Goal: Information Seeking & Learning: Check status

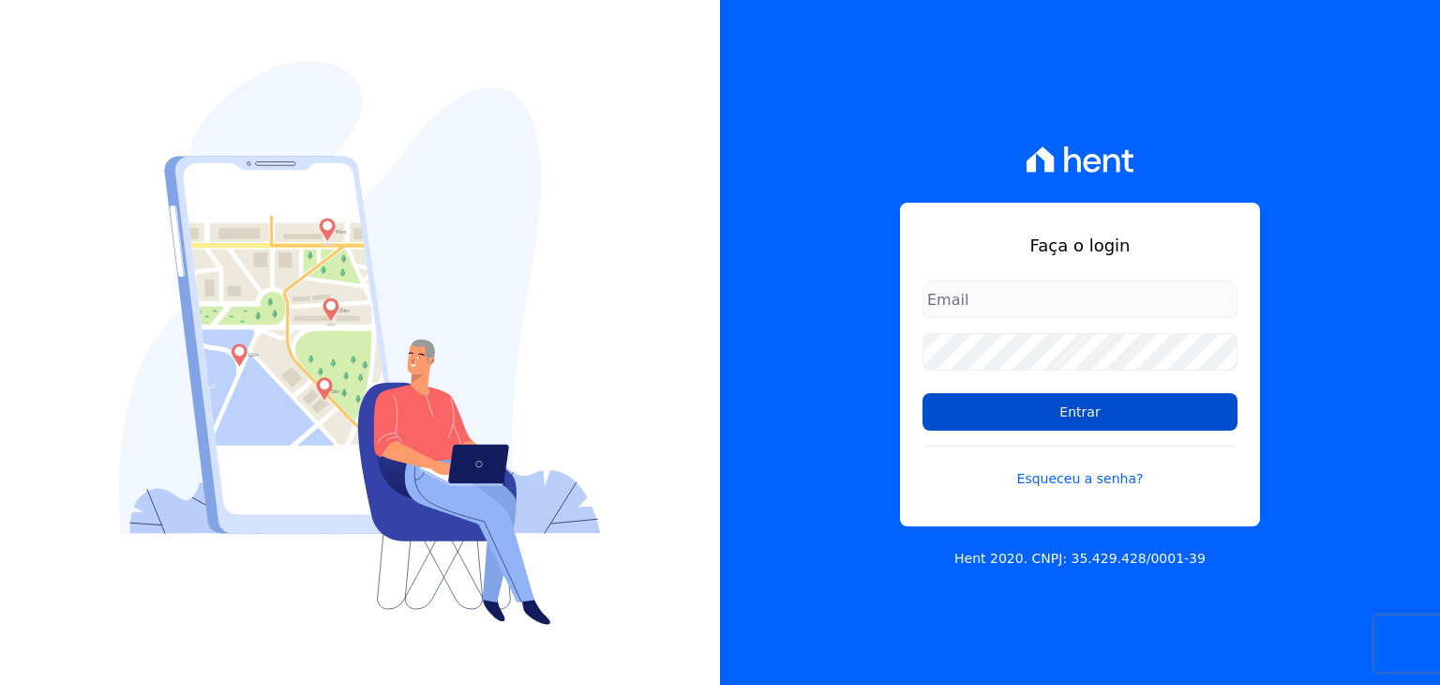
type input "[PERSON_NAME][EMAIL_ADDRESS][DOMAIN_NAME]"
click at [1035, 411] on input "Entrar" at bounding box center [1080, 412] width 315 height 38
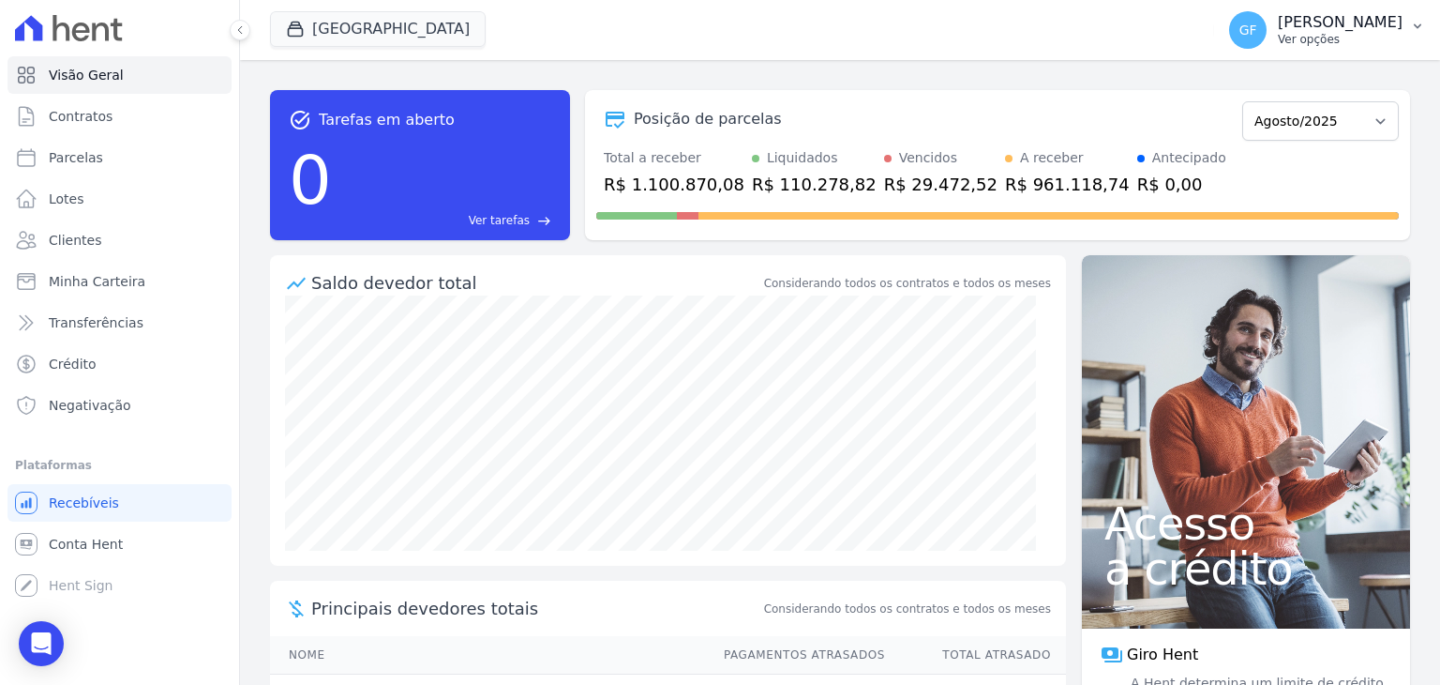
click at [1377, 37] on p "Ver opções" at bounding box center [1340, 39] width 125 height 15
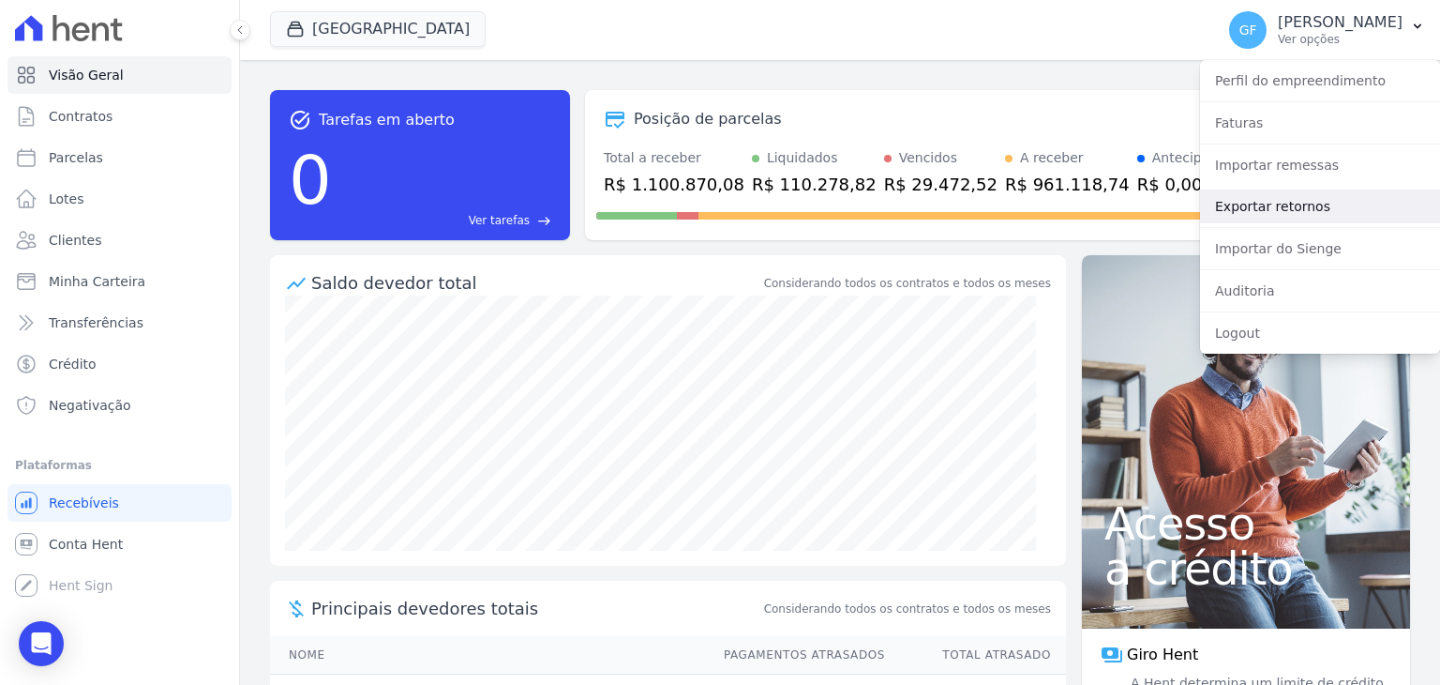
click at [1259, 218] on link "Exportar retornos" at bounding box center [1320, 206] width 240 height 34
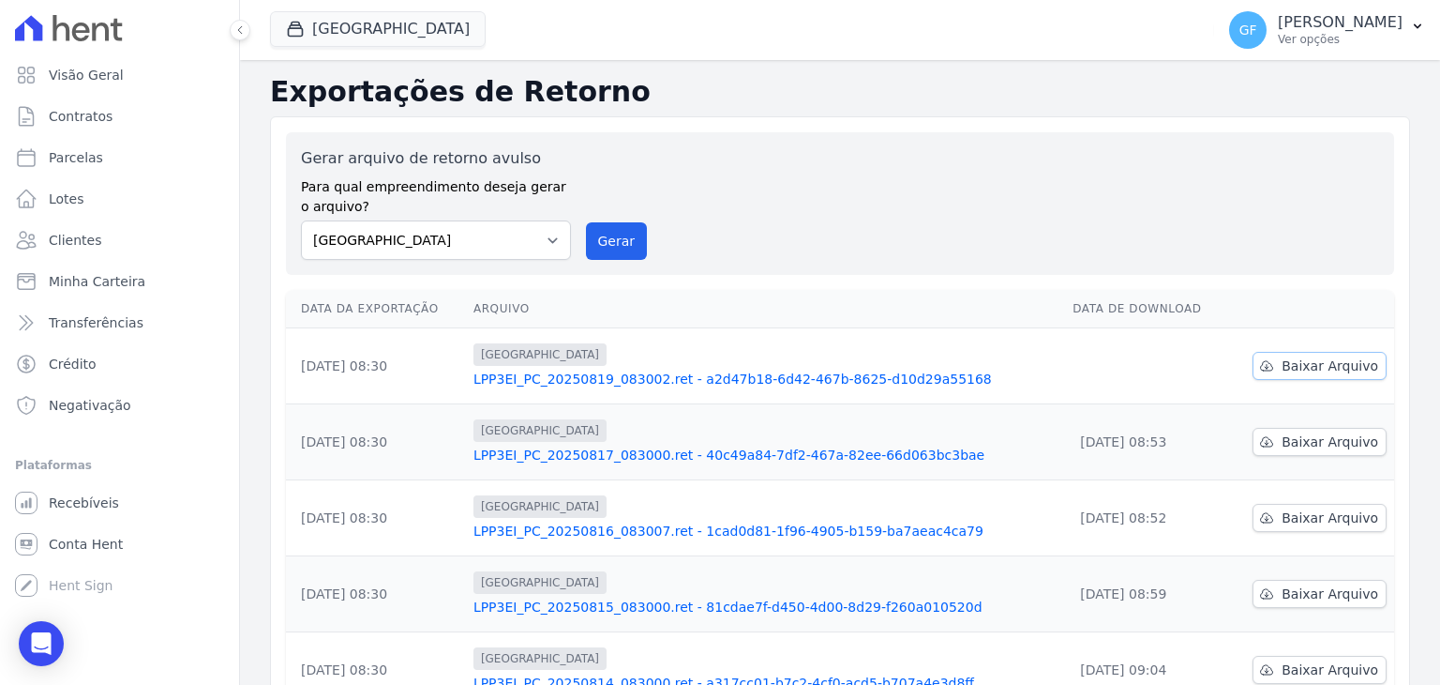
click at [1282, 369] on span "Baixar Arquivo" at bounding box center [1330, 365] width 97 height 19
click at [1371, 45] on p "Ver opções" at bounding box center [1340, 39] width 125 height 15
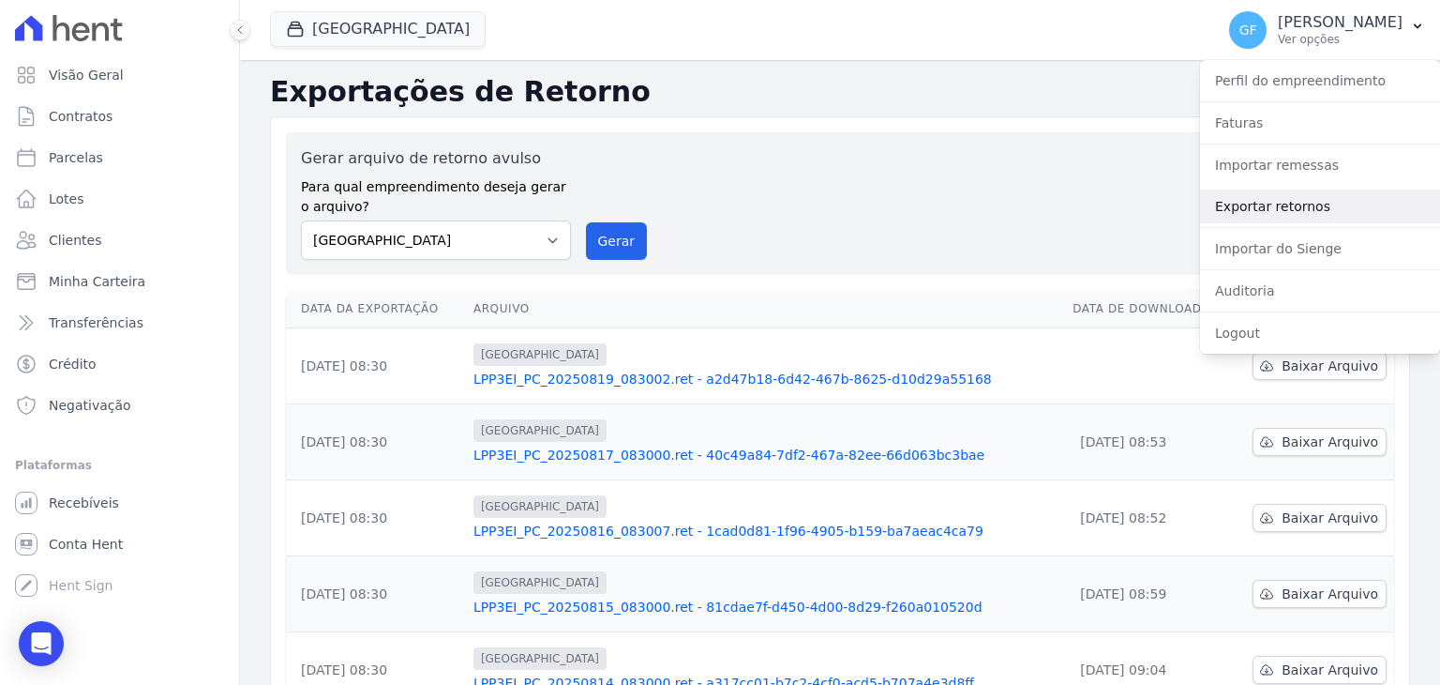
click at [1267, 192] on link "Exportar retornos" at bounding box center [1320, 206] width 240 height 34
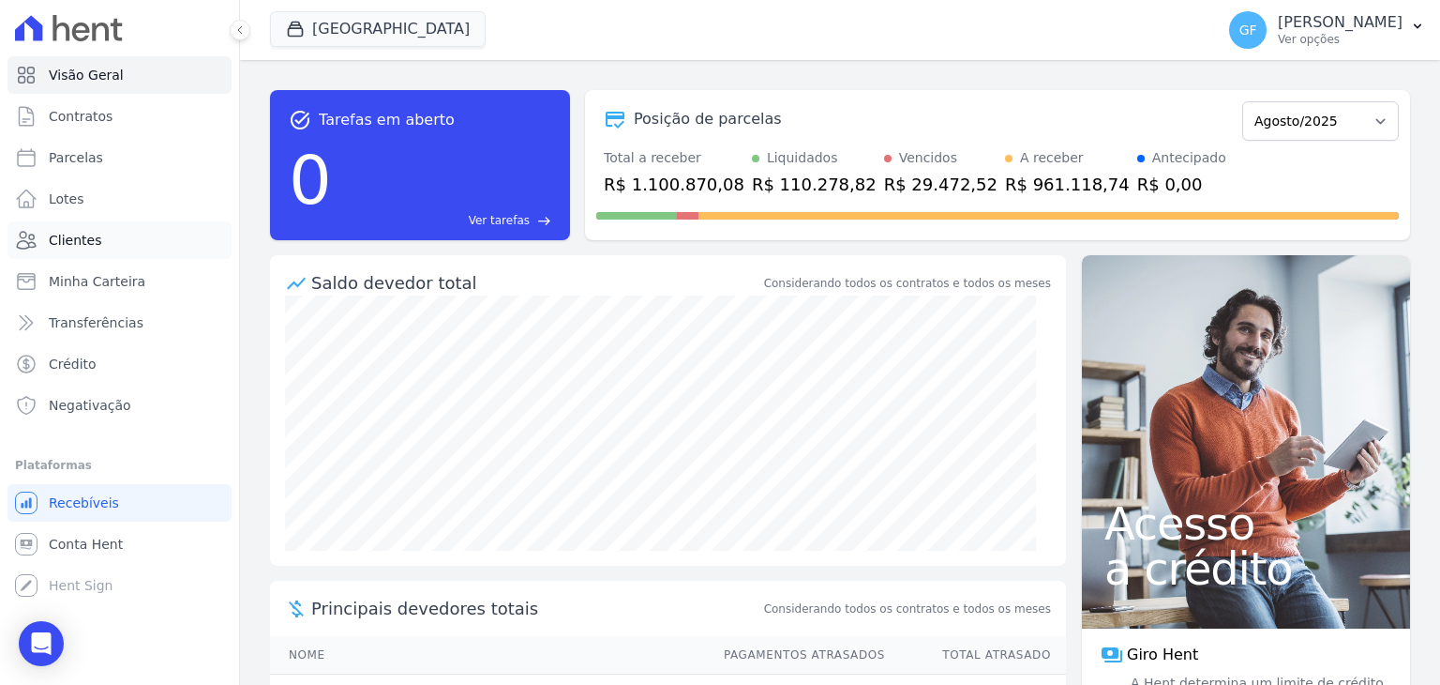
click at [76, 247] on span "Clientes" at bounding box center [75, 240] width 53 height 19
click at [243, 31] on icon at bounding box center [239, 29] width 11 height 11
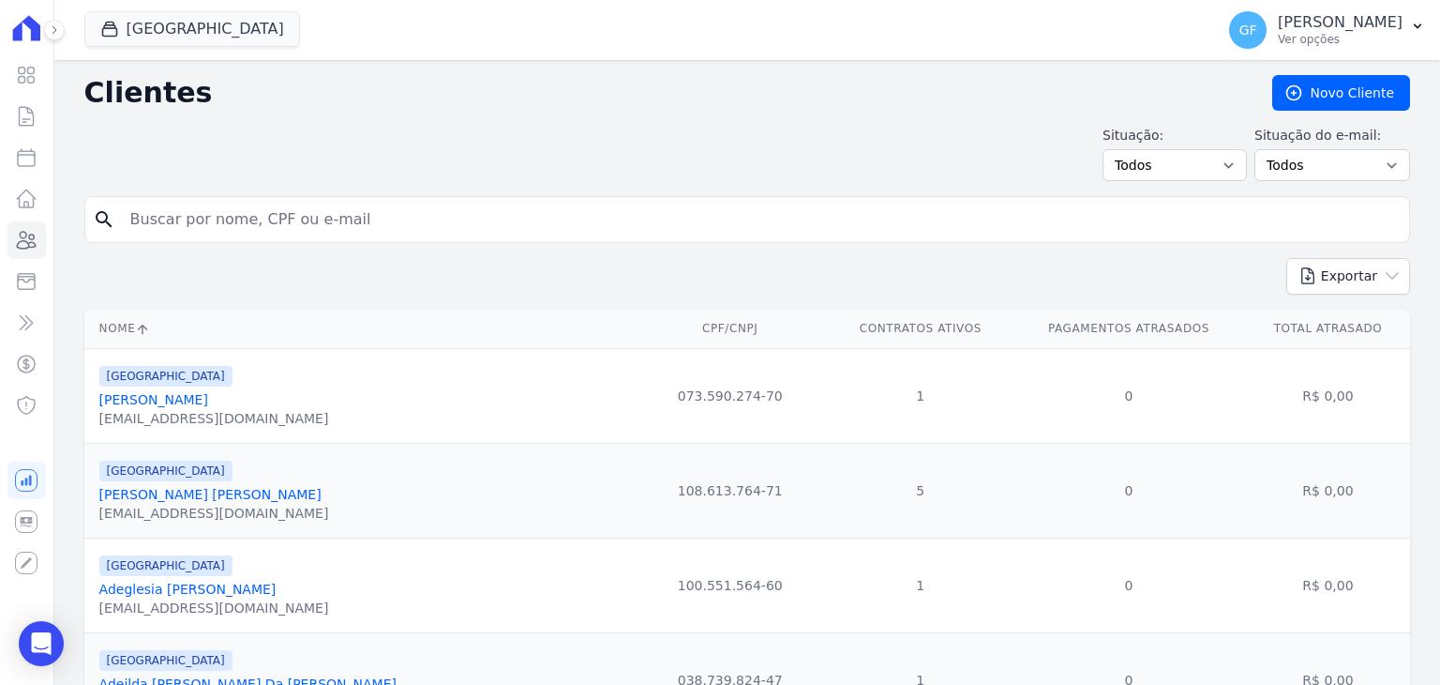
click at [165, 217] on input "search" at bounding box center [760, 220] width 1283 height 38
type input "sandra maria"
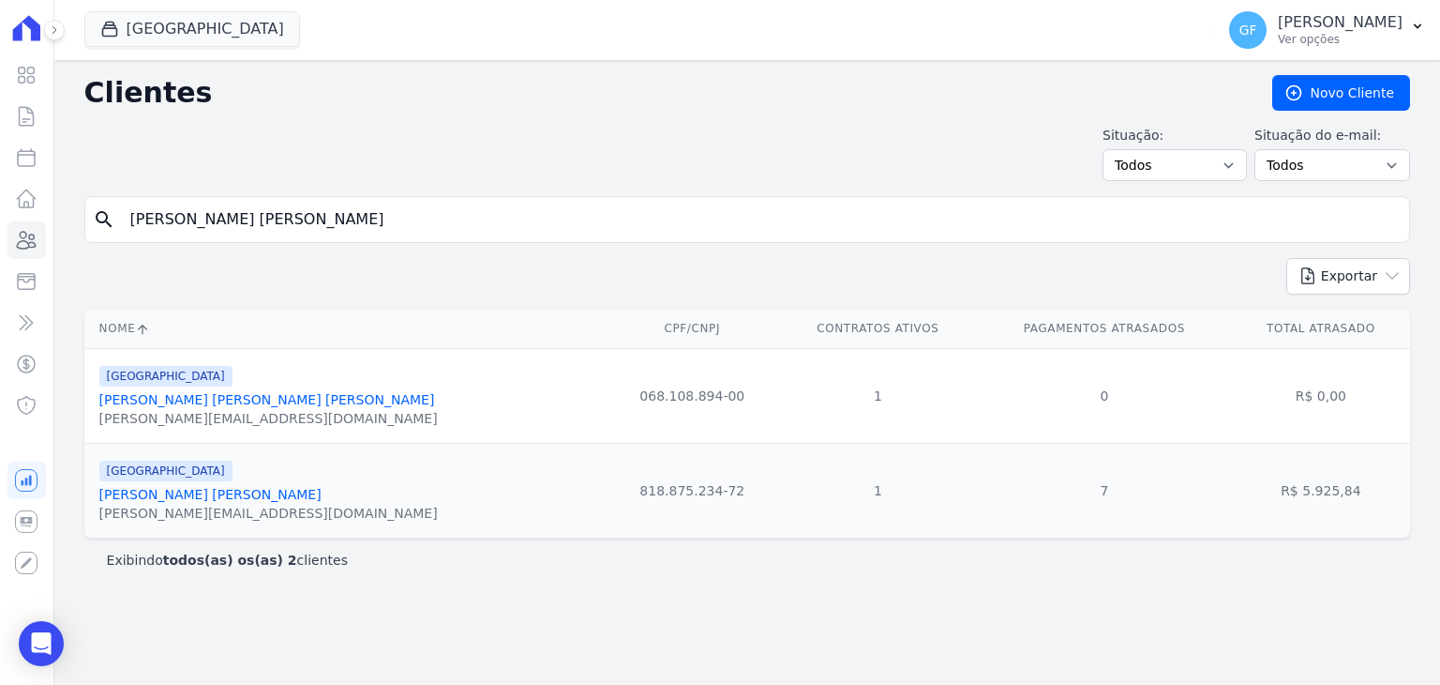
click at [244, 490] on link "Sandra Maria Ferreira Da Silva" at bounding box center [210, 494] width 222 height 15
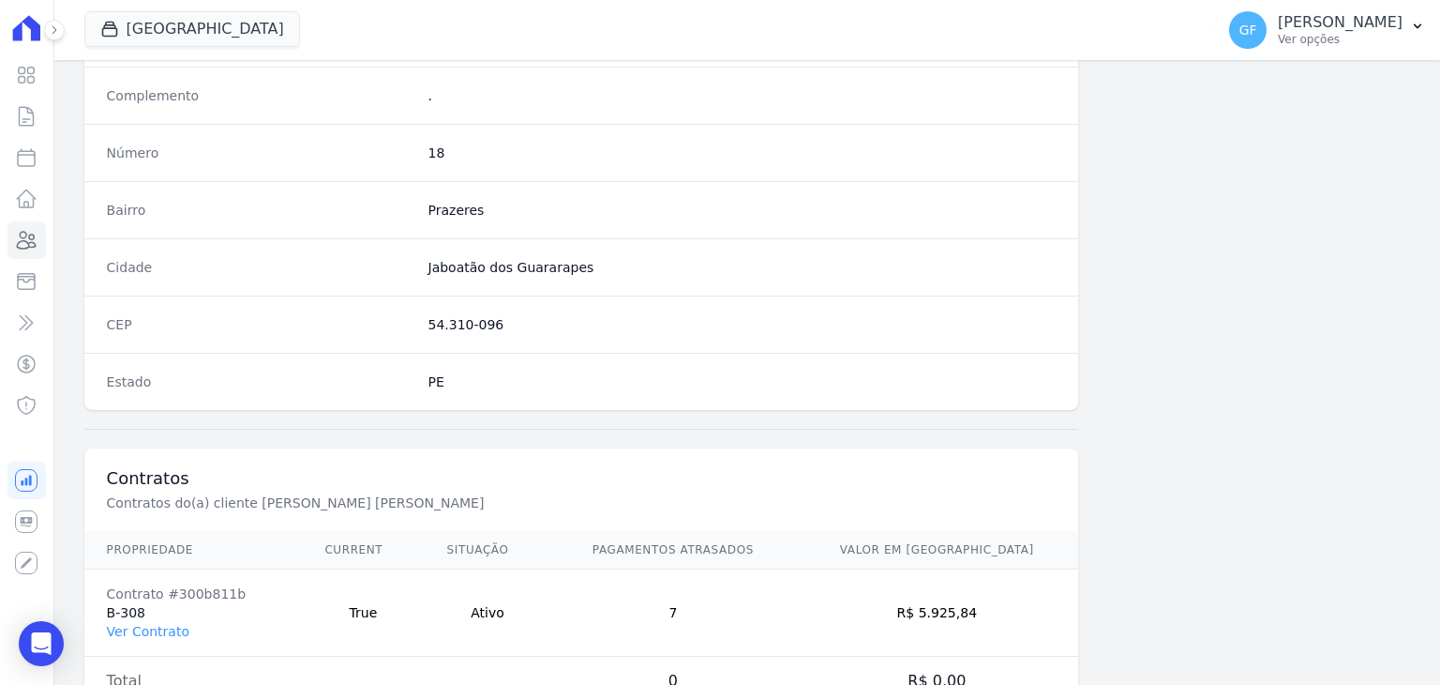
scroll to position [1064, 0]
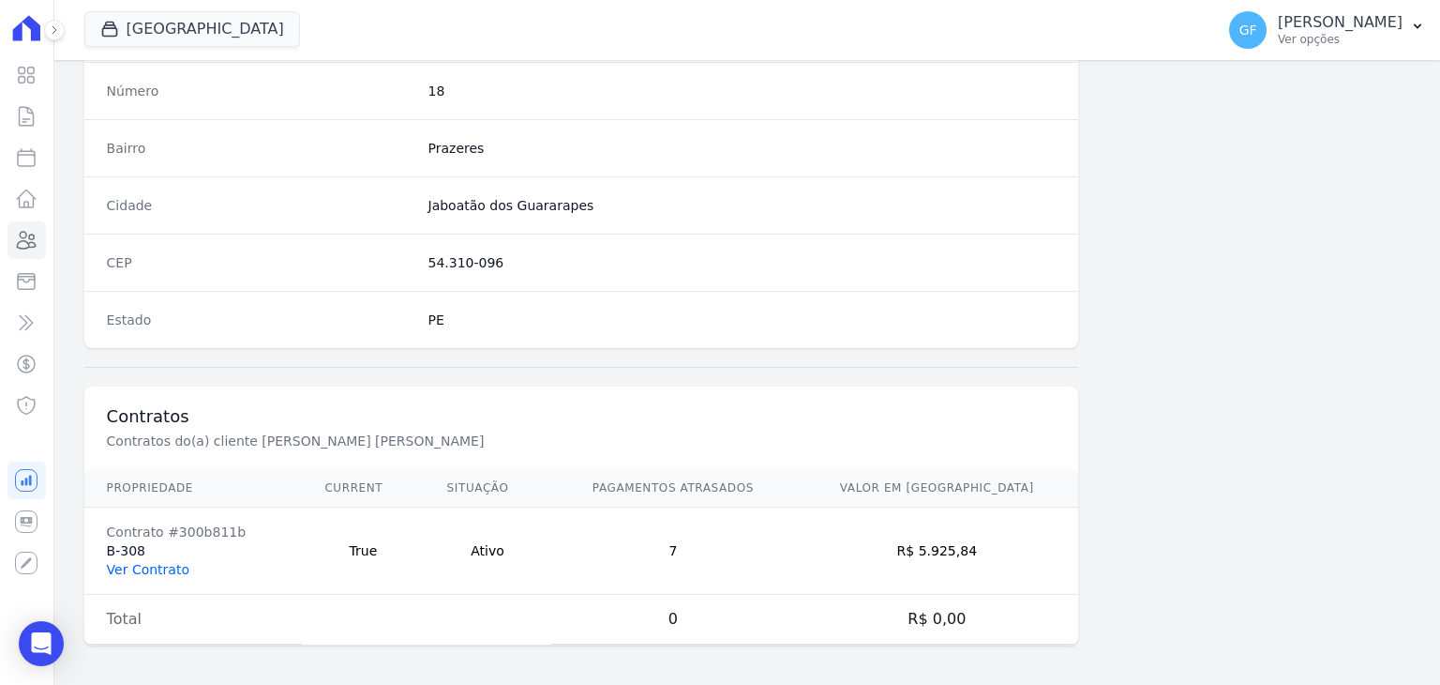
click at [120, 565] on link "Ver Contrato" at bounding box center [148, 569] width 83 height 15
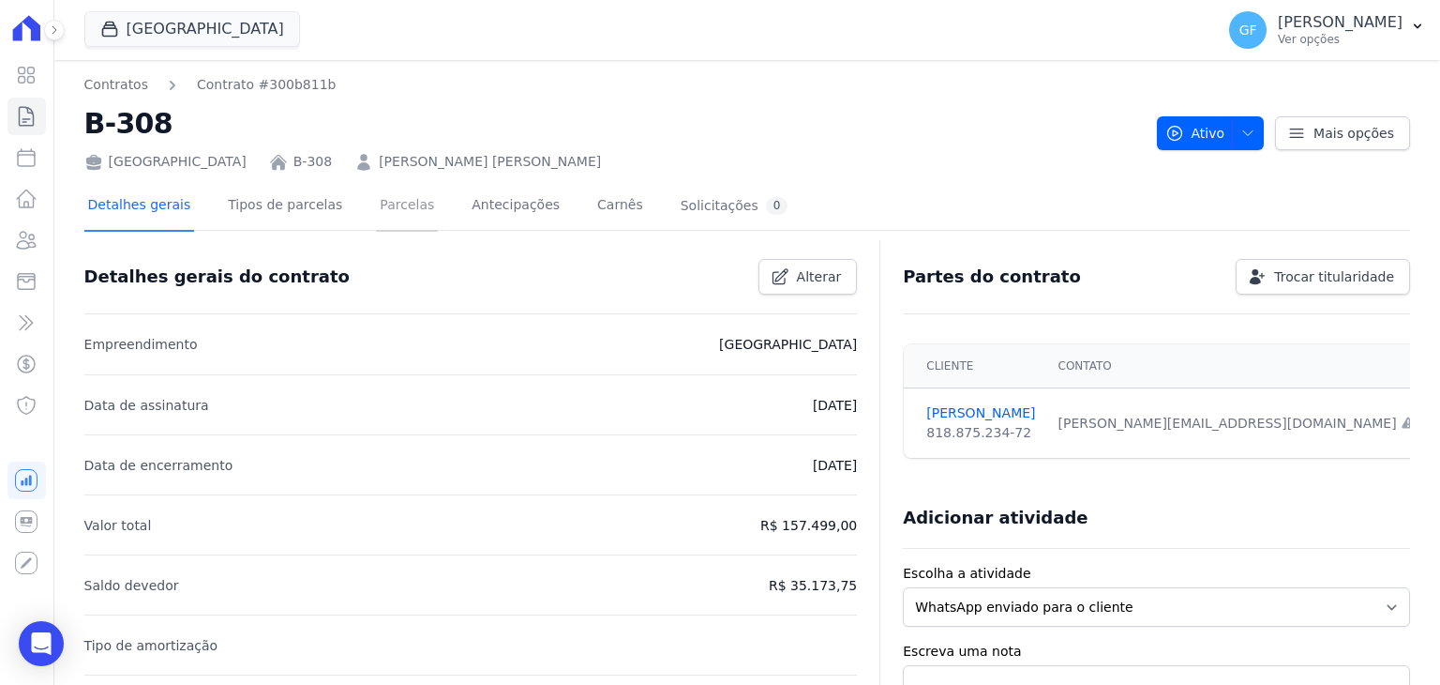
click at [386, 210] on link "Parcelas" at bounding box center [407, 207] width 62 height 50
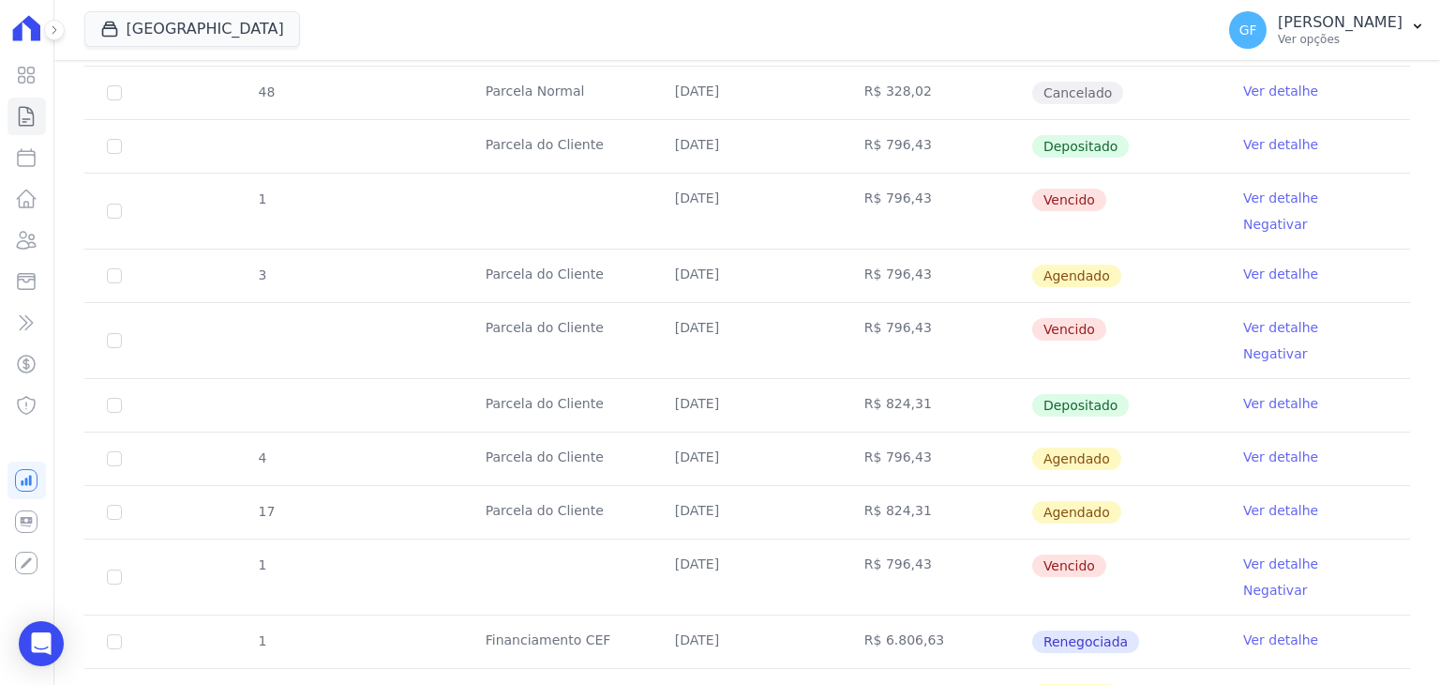
scroll to position [1407, 0]
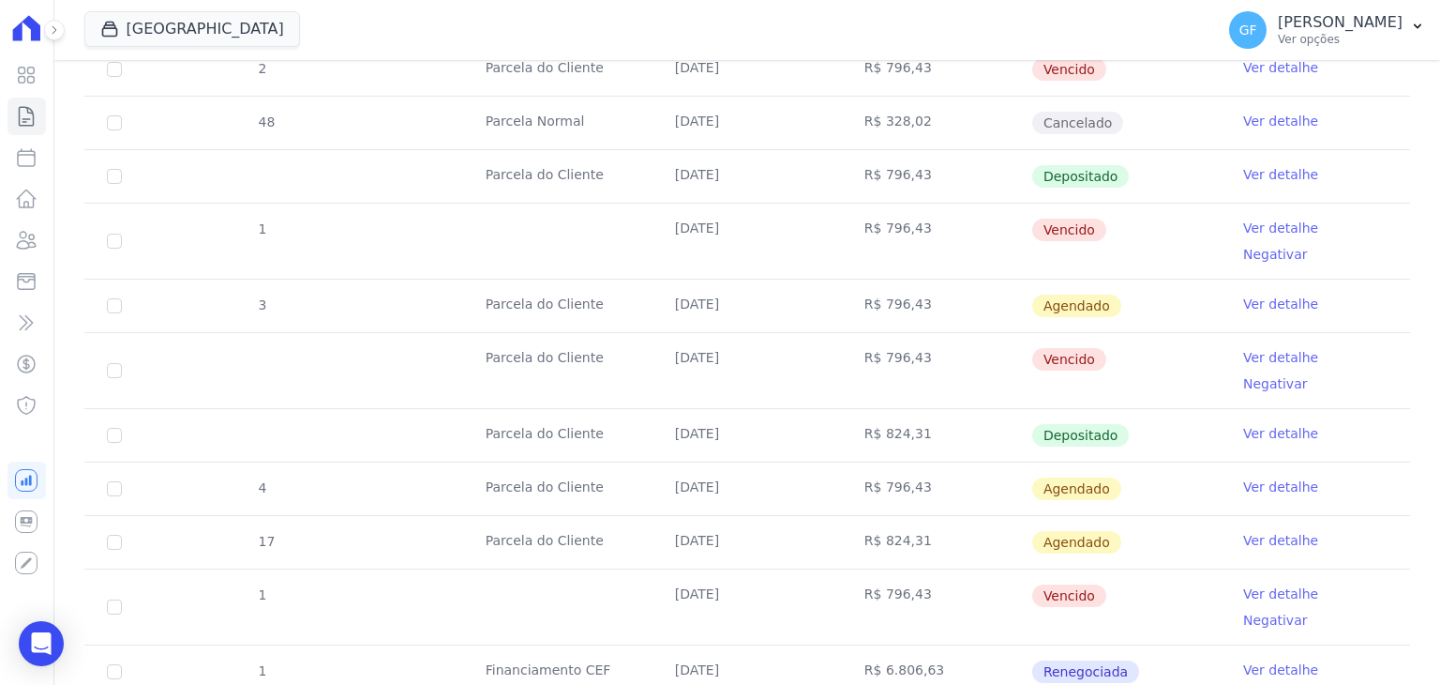
drag, startPoint x: 254, startPoint y: 208, endPoint x: 966, endPoint y: 197, distance: 711.8
click at [934, 203] on tr "1 07/07/2025 R$ 796,43 Vencido Ver detalhe Negativar" at bounding box center [747, 241] width 1326 height 76
click at [754, 279] on td "07/07/2025" at bounding box center [747, 305] width 189 height 53
drag, startPoint x: 633, startPoint y: 207, endPoint x: 1144, endPoint y: 365, distance: 534.8
click at [1144, 365] on tbody "4 Parcela Normal 07/01/2025 R$ 826,25 Renegociada Ver detalhe 43 Parcela Normal…" at bounding box center [747, 171] width 1326 height 2013
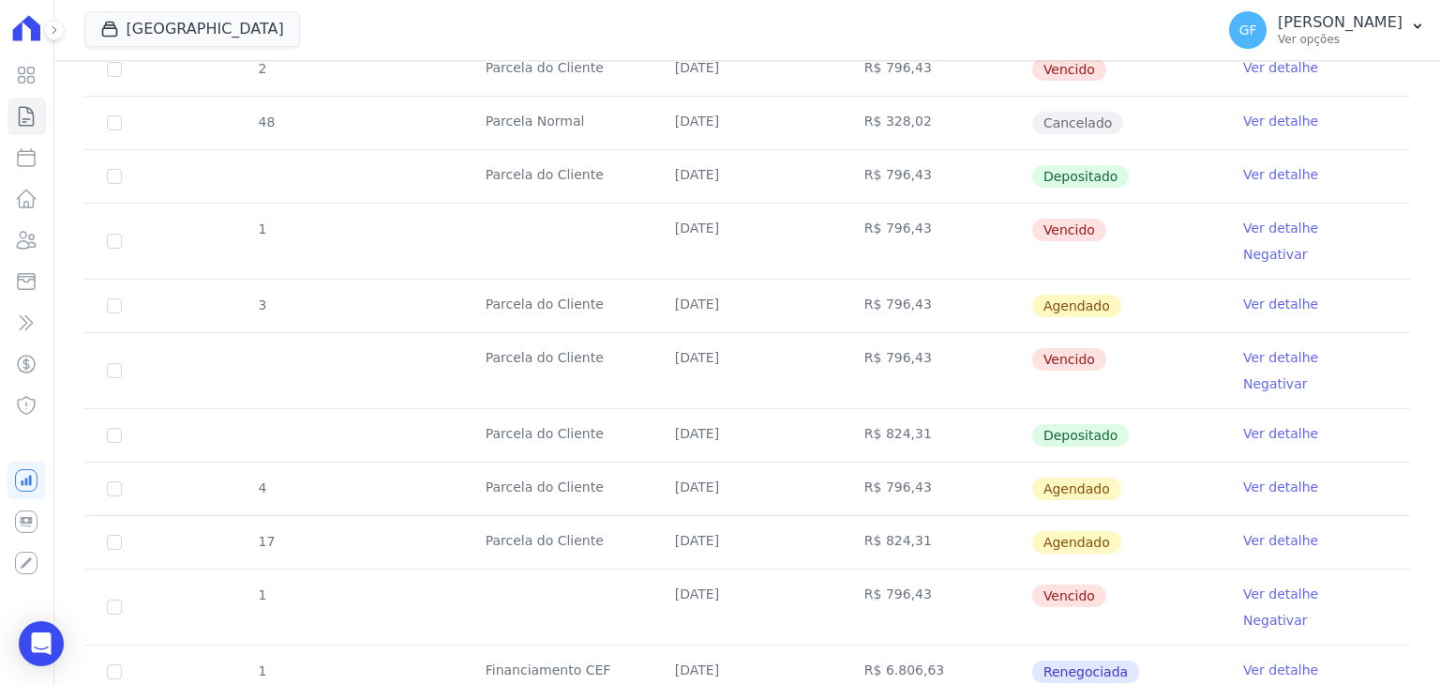
click at [1152, 225] on td "Vencido" at bounding box center [1125, 240] width 189 height 75
click at [1243, 218] on link "Ver detalhe" at bounding box center [1280, 227] width 75 height 19
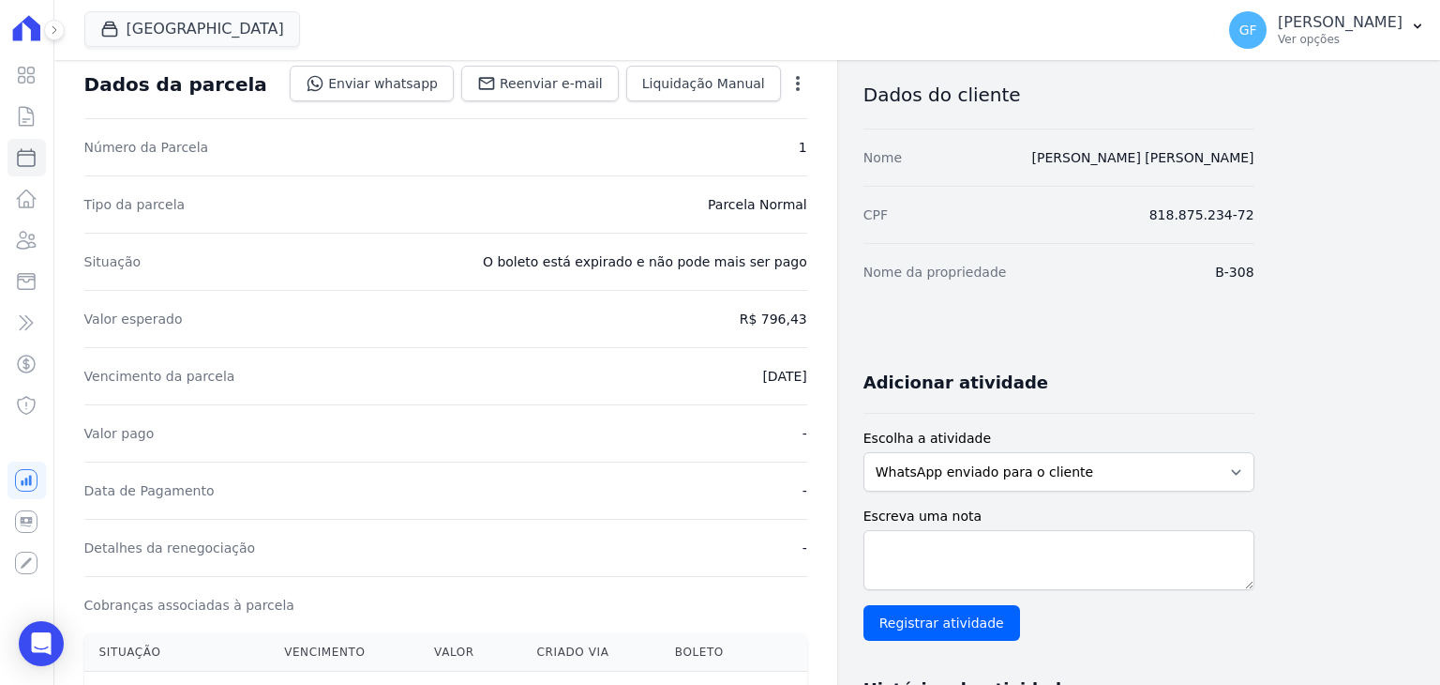
scroll to position [94, 0]
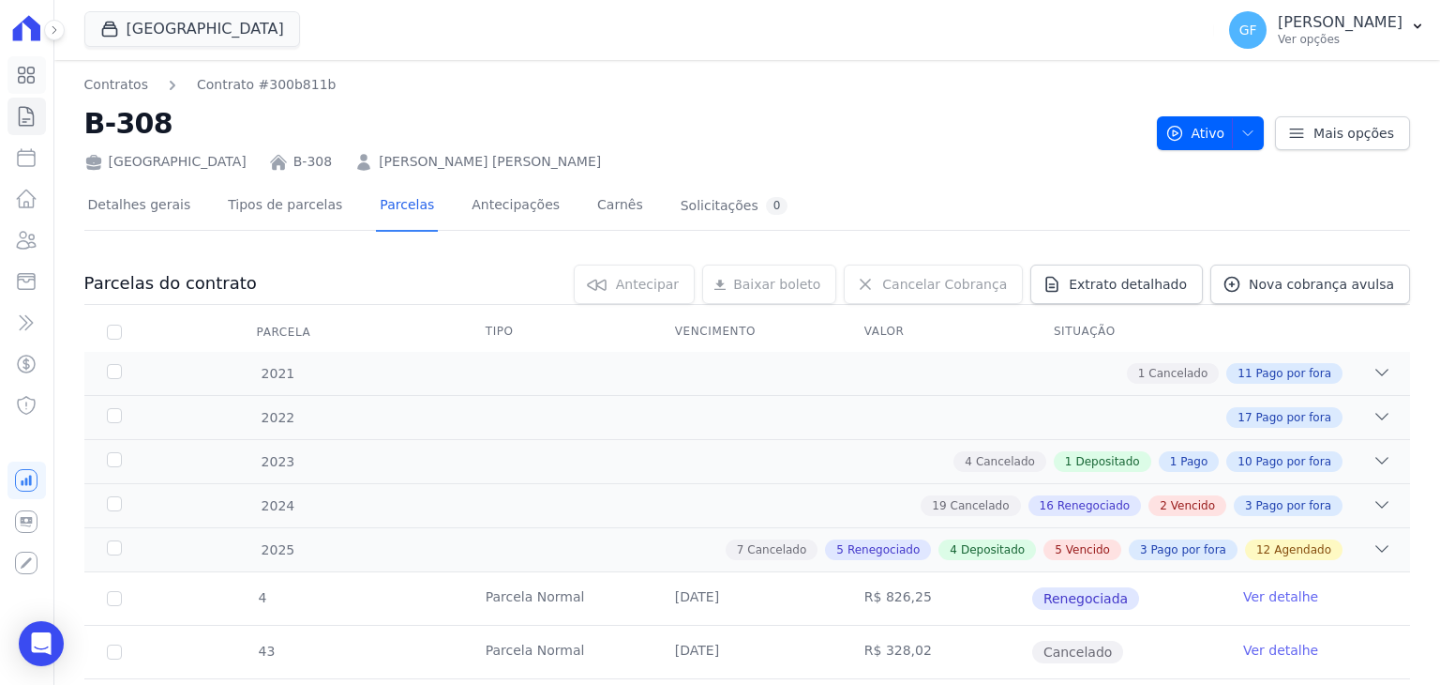
click at [16, 74] on icon at bounding box center [26, 75] width 23 height 23
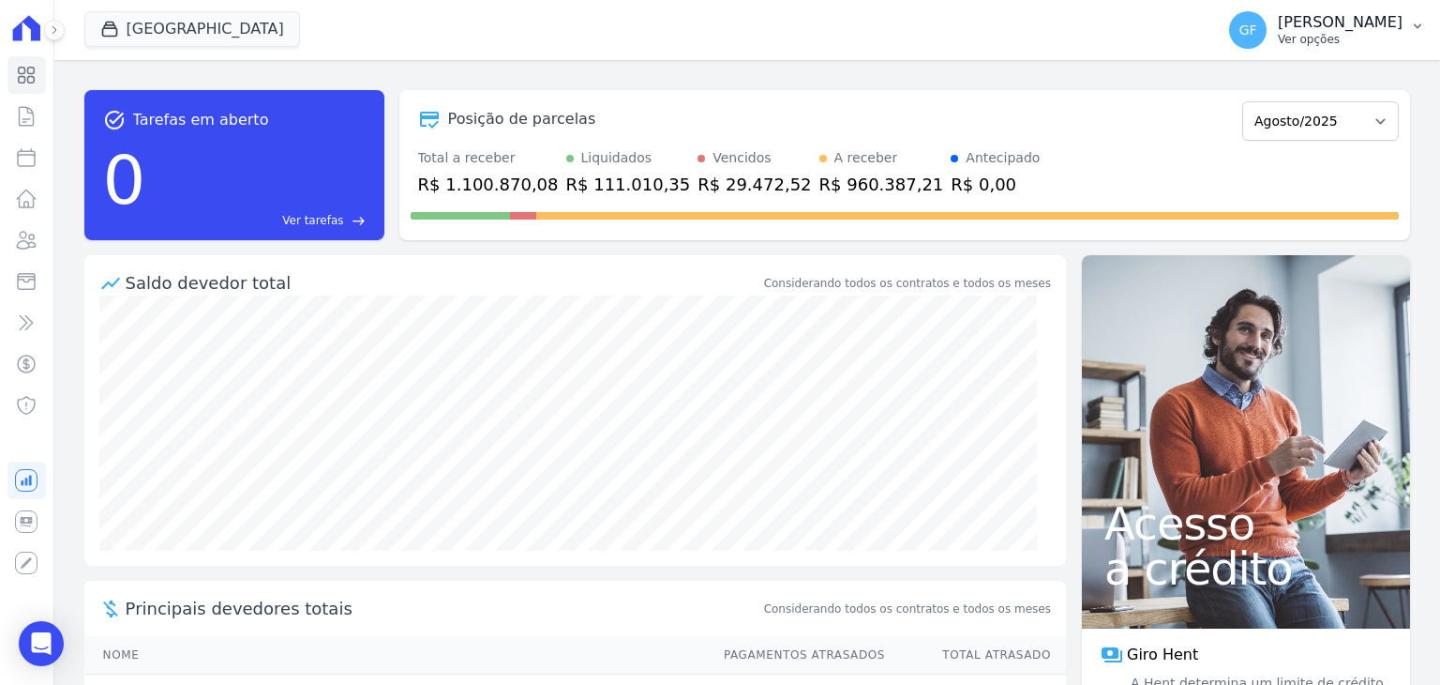
click at [1257, 36] on span "GF" at bounding box center [1249, 29] width 18 height 13
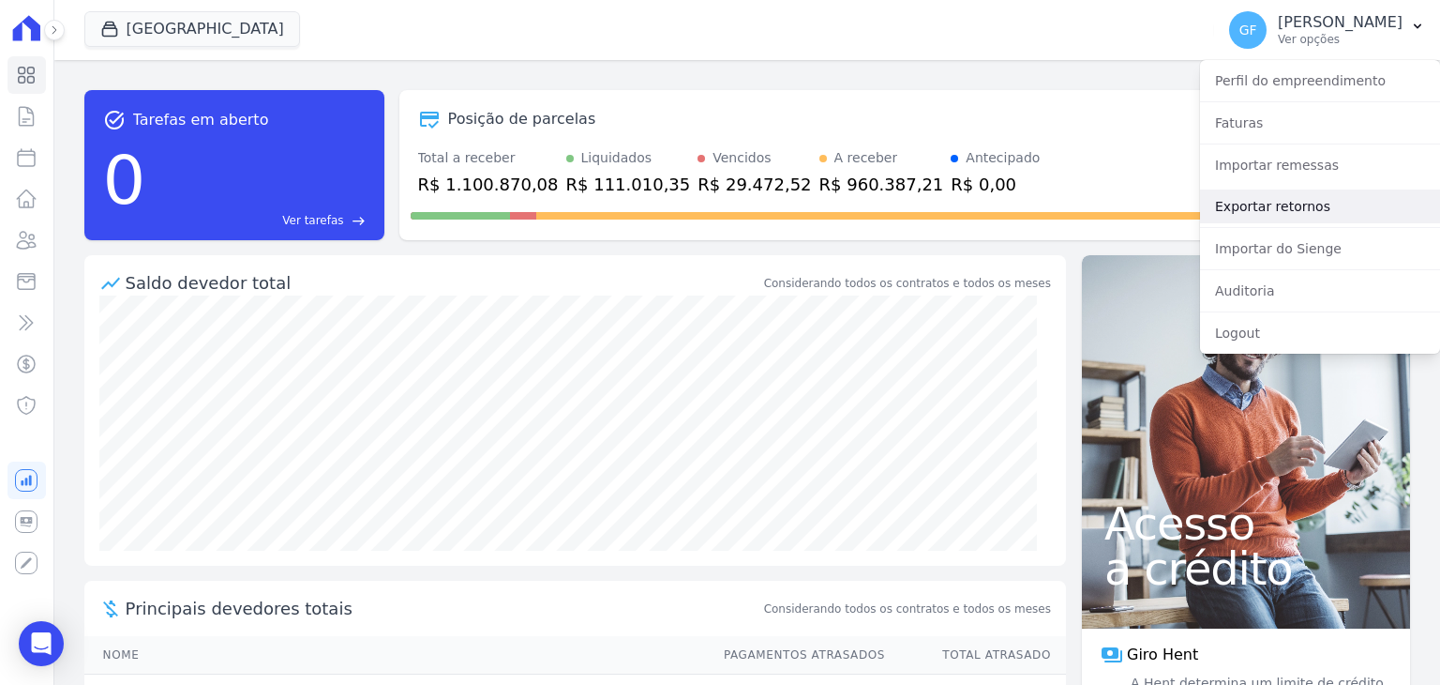
click at [1240, 208] on link "Exportar retornos" at bounding box center [1320, 206] width 240 height 34
